Goal: Find specific page/section: Find specific page/section

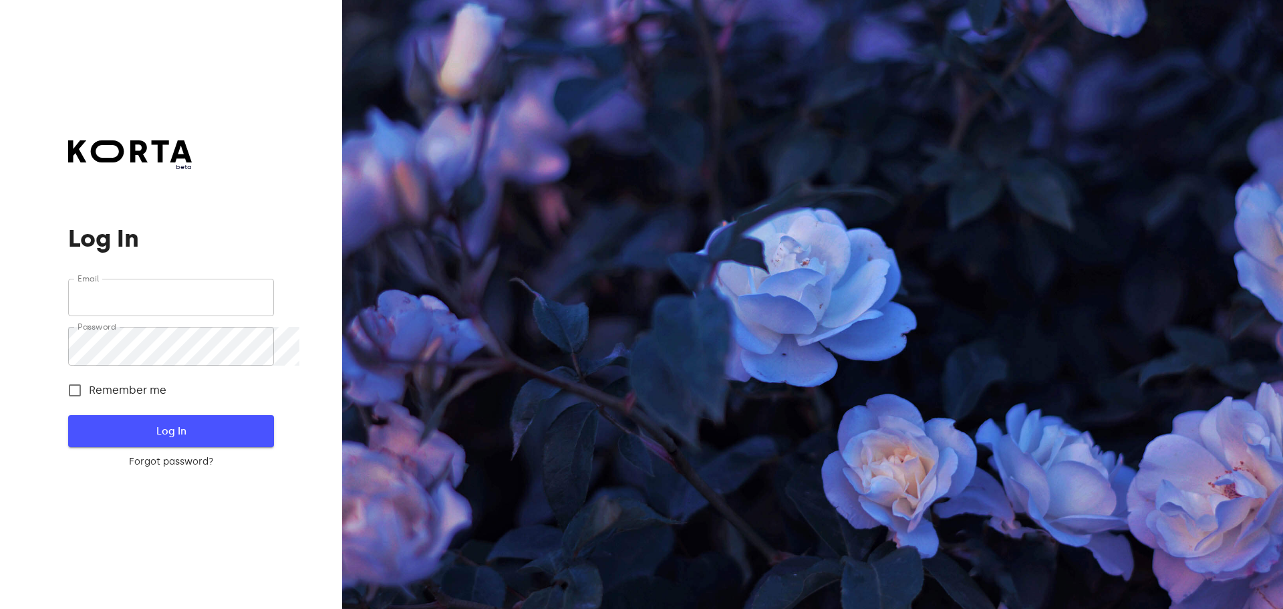
type input "[EMAIL_ADDRESS][DOMAIN_NAME]"
click at [153, 440] on span "Log In" at bounding box center [171, 430] width 162 height 17
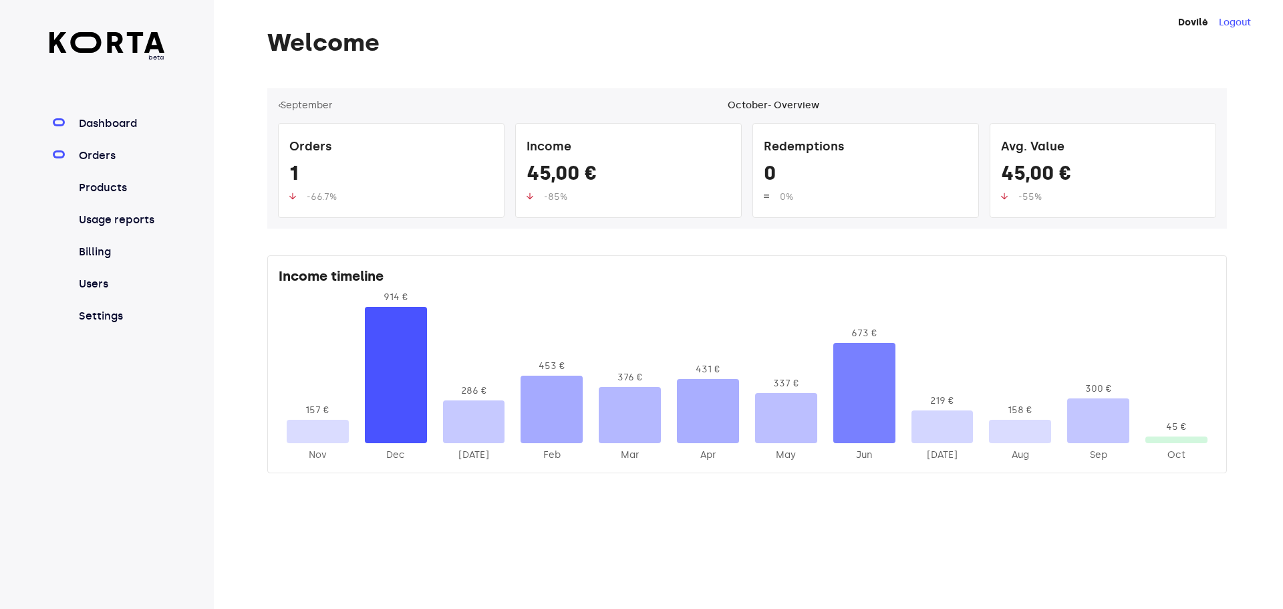
click at [130, 164] on link "Orders" at bounding box center [120, 156] width 89 height 16
